Goal: Register for event/course

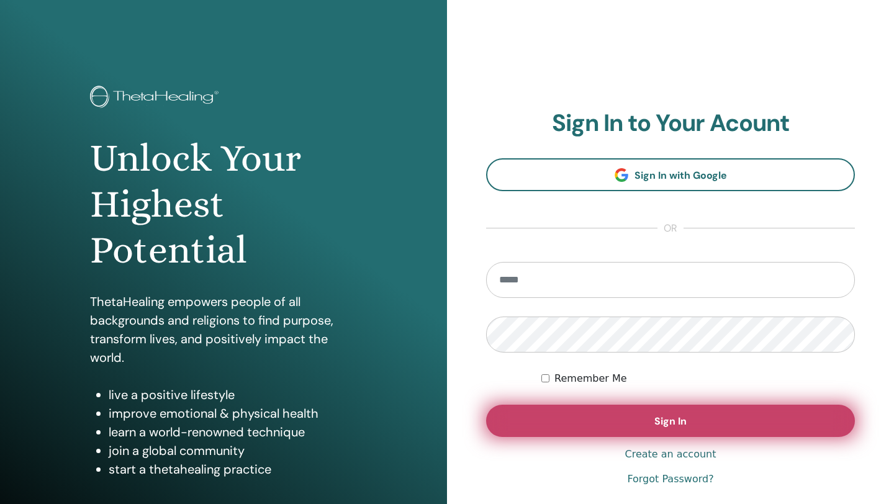
type input "**********"
click at [668, 423] on span "Sign In" at bounding box center [671, 421] width 32 height 13
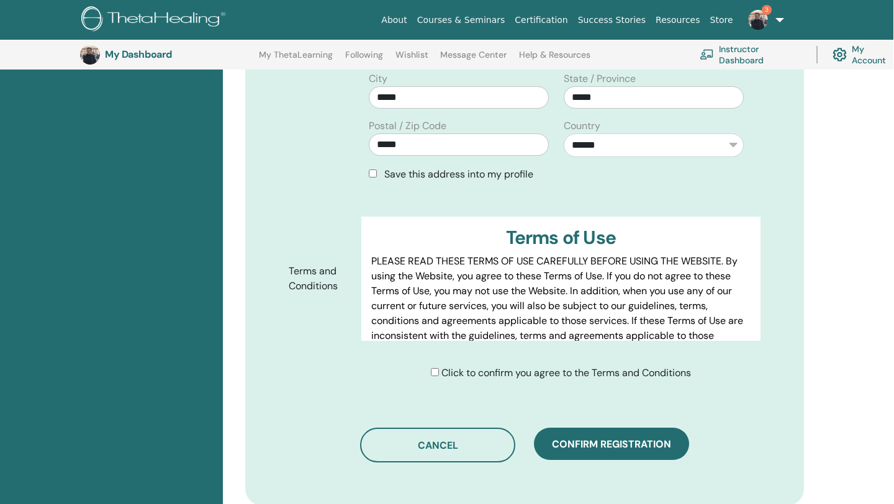
scroll to position [488, 1]
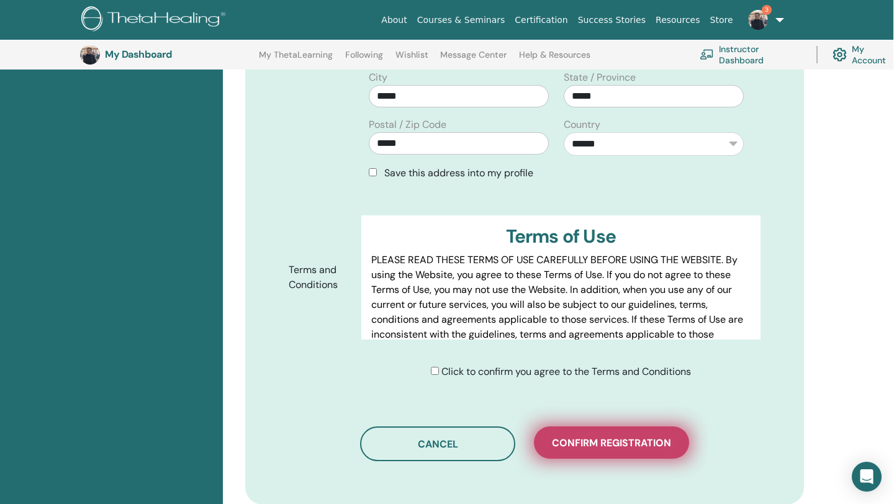
click at [602, 437] on span "Confirm registration" at bounding box center [611, 443] width 119 height 13
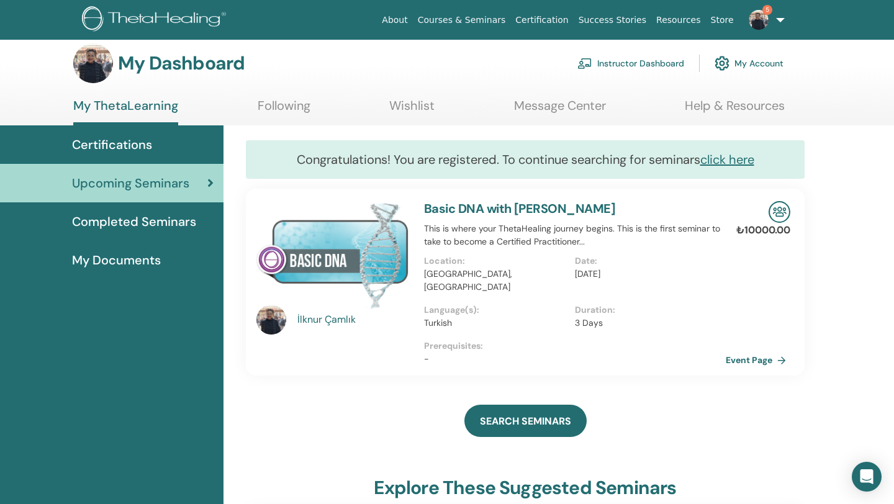
scroll to position [12, 0]
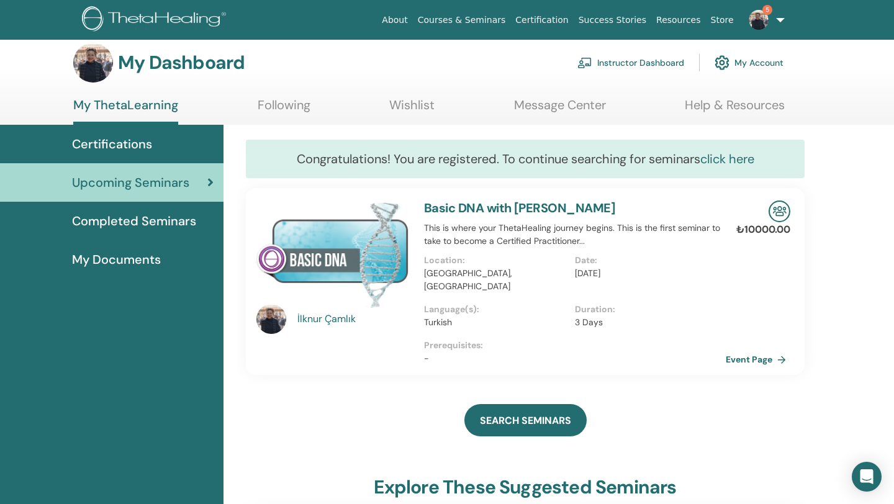
click at [735, 158] on link "click here" at bounding box center [728, 159] width 54 height 16
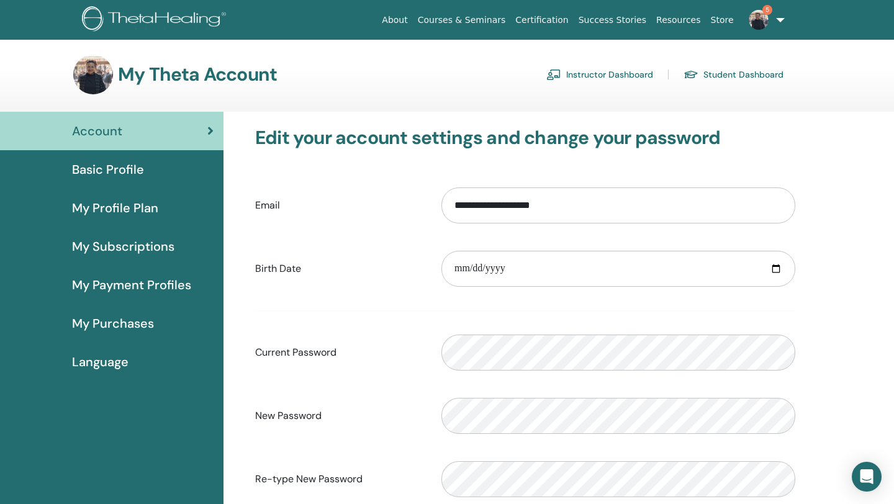
click at [778, 17] on link "5" at bounding box center [764, 20] width 51 height 40
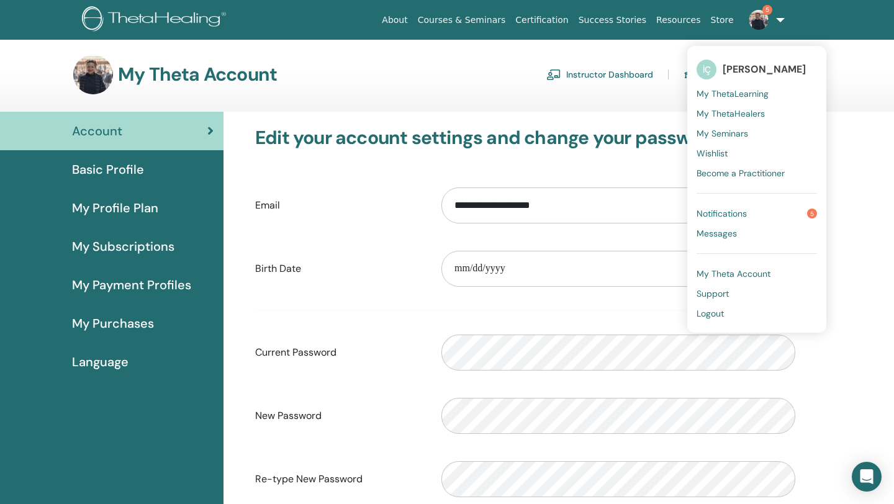
click at [462, 18] on link "Courses & Seminars" at bounding box center [462, 20] width 98 height 23
